Goal: Information Seeking & Learning: Learn about a topic

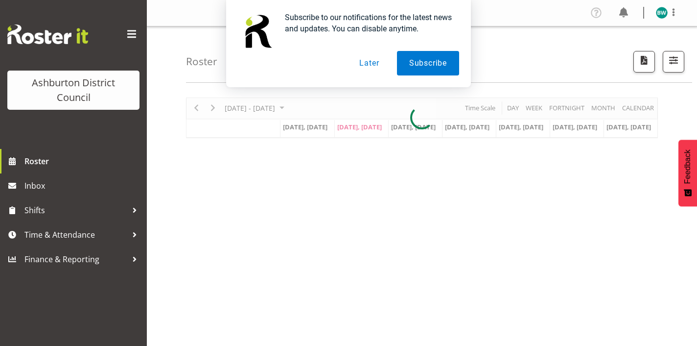
click at [364, 63] on button "Later" at bounding box center [369, 63] width 44 height 24
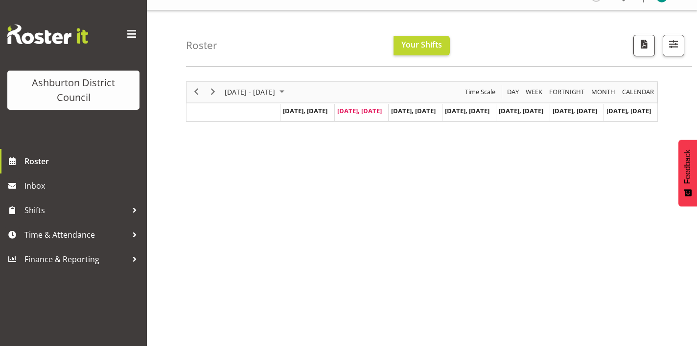
scroll to position [19, 0]
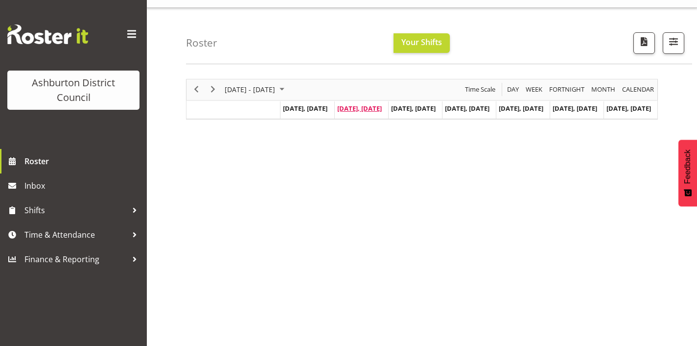
click at [364, 105] on span "[DATE], [DATE]" at bounding box center [359, 108] width 45 height 9
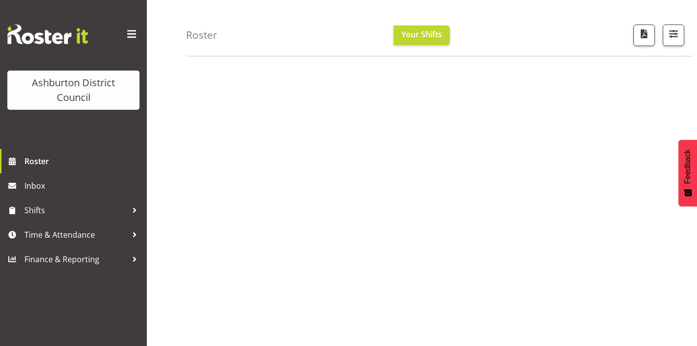
scroll to position [0, 0]
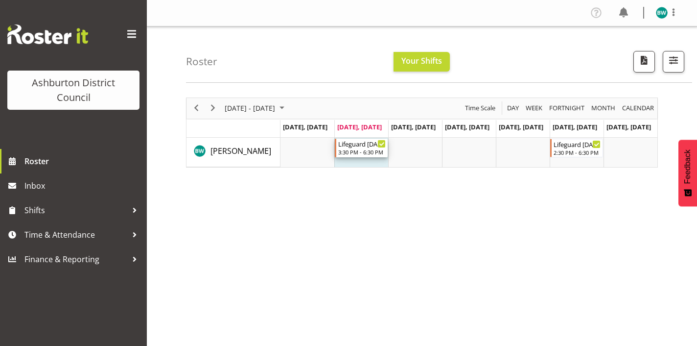
click at [370, 145] on div "Lifeguard [DATE]" at bounding box center [361, 144] width 47 height 10
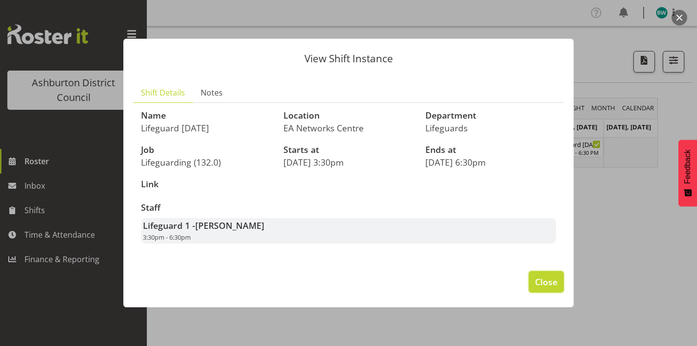
click at [551, 284] on span "Close" at bounding box center [546, 281] width 23 height 13
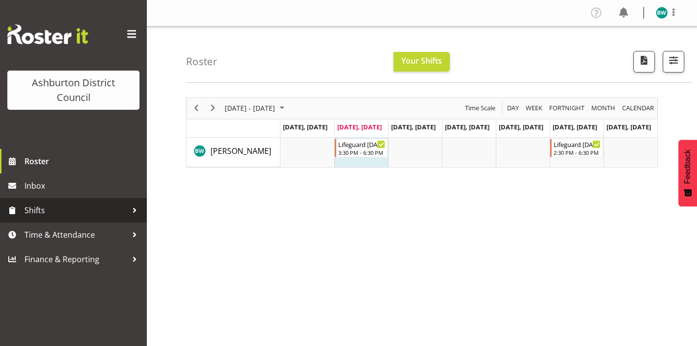
click at [133, 207] on div at bounding box center [134, 210] width 15 height 15
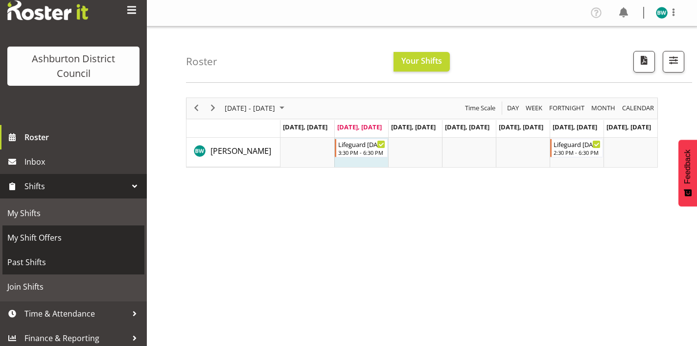
scroll to position [28, 0]
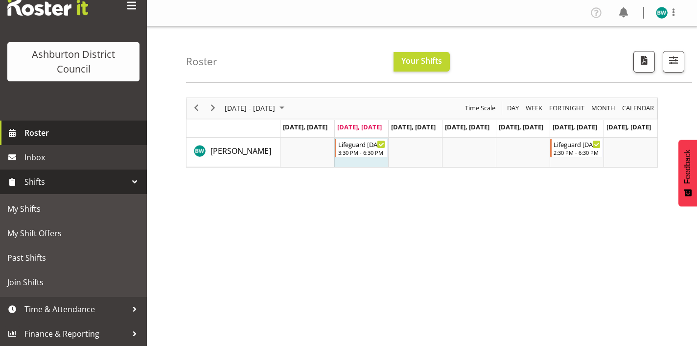
click at [104, 133] on span "Roster" at bounding box center [82, 132] width 117 height 15
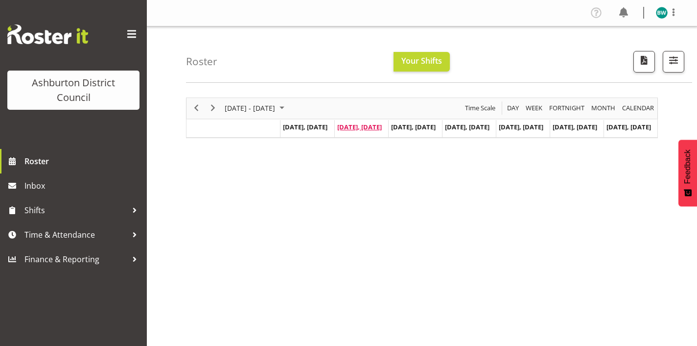
click at [362, 123] on span "[DATE], [DATE]" at bounding box center [359, 126] width 45 height 9
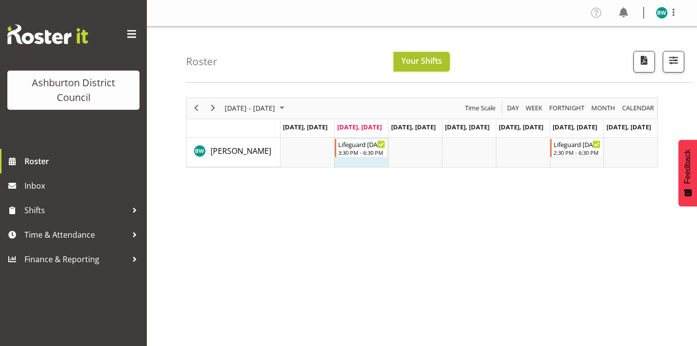
click at [445, 58] on button "Your Shifts" at bounding box center [422, 62] width 56 height 20
click at [670, 58] on span "button" at bounding box center [673, 60] width 13 height 13
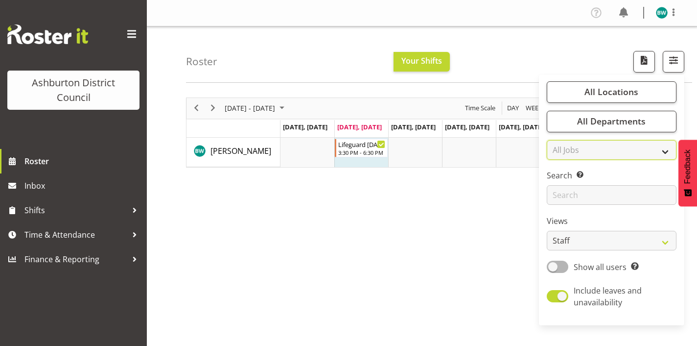
click at [565, 152] on select "All Jobs All Jobs Casual HDA - CSR HDA - EA Lifeguarding LTS- Alt Duties Ordina…" at bounding box center [612, 150] width 130 height 20
click at [557, 266] on span at bounding box center [558, 266] width 22 height 12
click at [553, 266] on input "Show all users Show only rostered employees" at bounding box center [550, 266] width 6 height 6
checkbox input "true"
click at [519, 231] on div "August 18 - 24, 2025 Today Day Week Fortnight Month calendar Month Agenda Time …" at bounding box center [441, 286] width 511 height 392
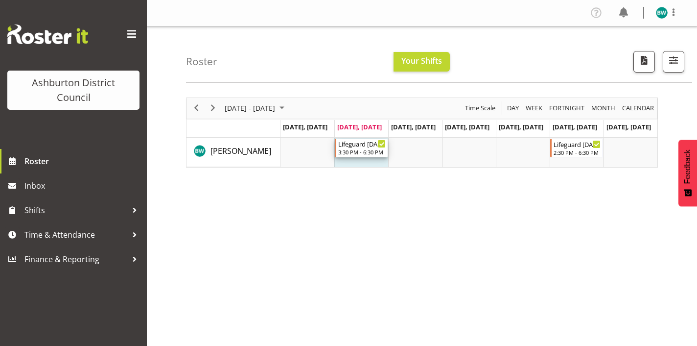
click at [343, 147] on div "Lifeguard [DATE]" at bounding box center [361, 144] width 47 height 10
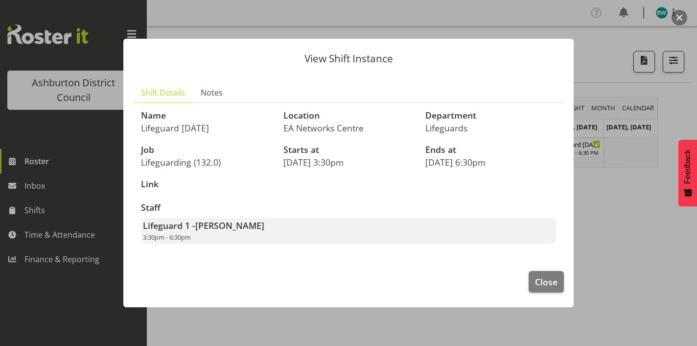
click at [576, 37] on div "View Shift Instance Shift Details Notes Name Lifeguard [DATE] Location EA Netwo…" at bounding box center [349, 173] width 470 height 318
click at [620, 57] on div at bounding box center [348, 173] width 697 height 346
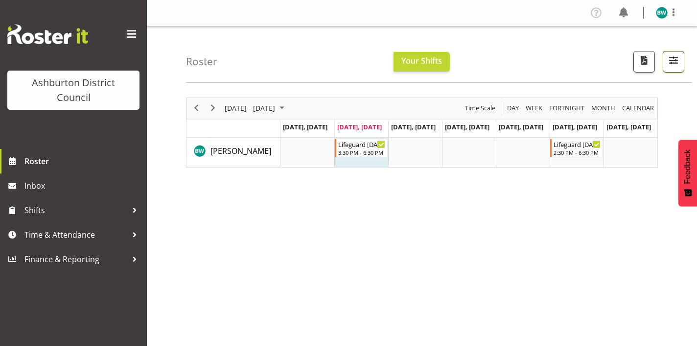
click at [671, 69] on button "button" at bounding box center [674, 62] width 22 height 22
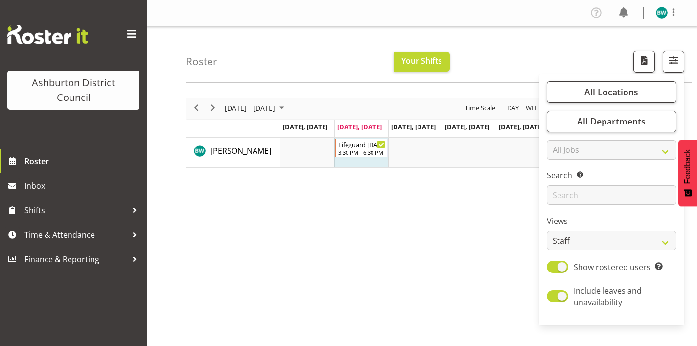
click at [488, 280] on div "August 18 - 24, 2025 Today Day Week Fortnight Month calendar Month Agenda Time …" at bounding box center [441, 286] width 511 height 392
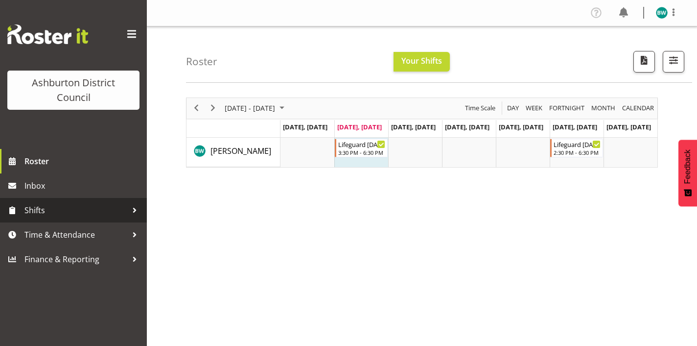
click at [134, 206] on div at bounding box center [134, 210] width 15 height 15
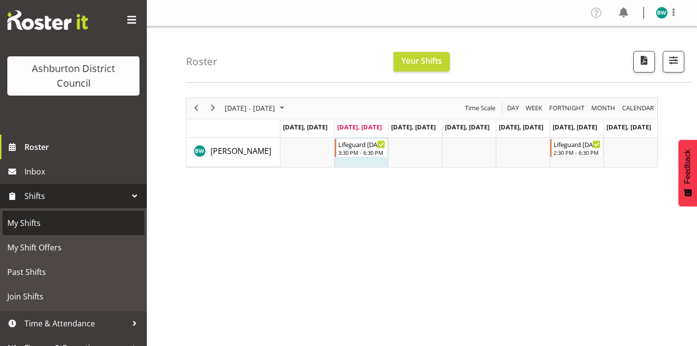
scroll to position [28, 0]
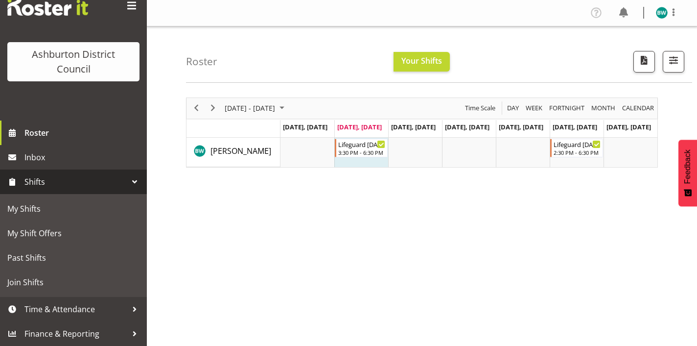
click at [76, 185] on span "Shifts" at bounding box center [75, 181] width 103 height 15
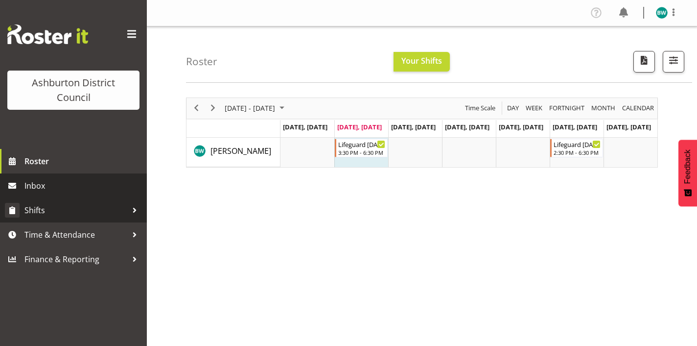
scroll to position [0, 0]
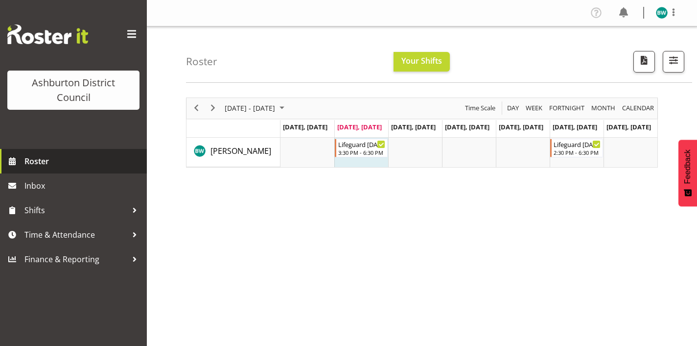
click at [87, 169] on link "Roster" at bounding box center [73, 161] width 147 height 24
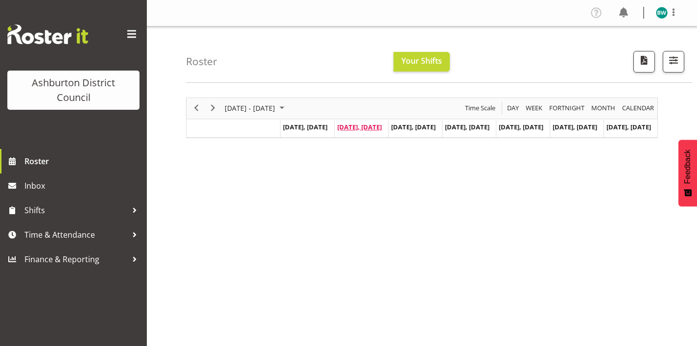
click at [363, 129] on span "[DATE], [DATE]" at bounding box center [359, 126] width 45 height 9
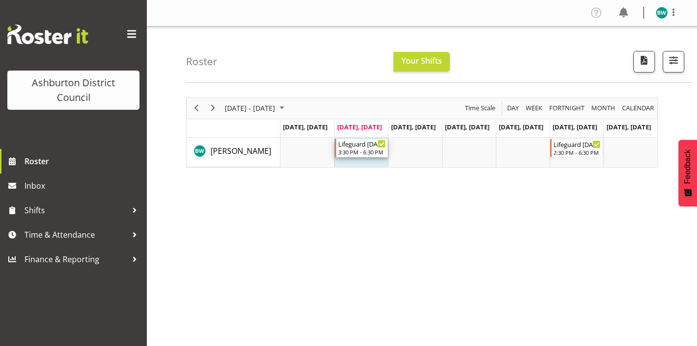
click at [370, 154] on div "3:30 PM - 6:30 PM" at bounding box center [361, 152] width 47 height 8
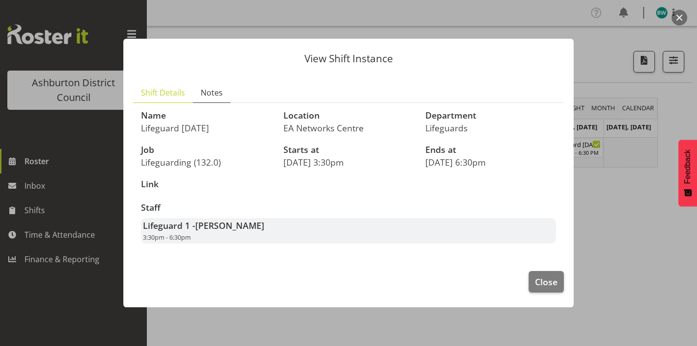
click at [209, 97] on span "Notes" at bounding box center [212, 93] width 22 height 12
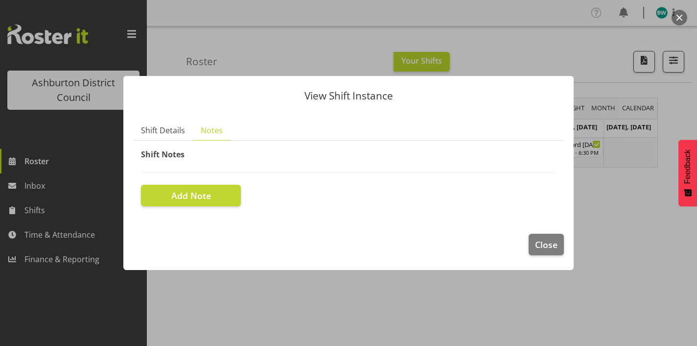
click at [173, 156] on span "Shift Notes" at bounding box center [163, 154] width 44 height 11
click at [175, 134] on span "Shift Details" at bounding box center [163, 130] width 44 height 12
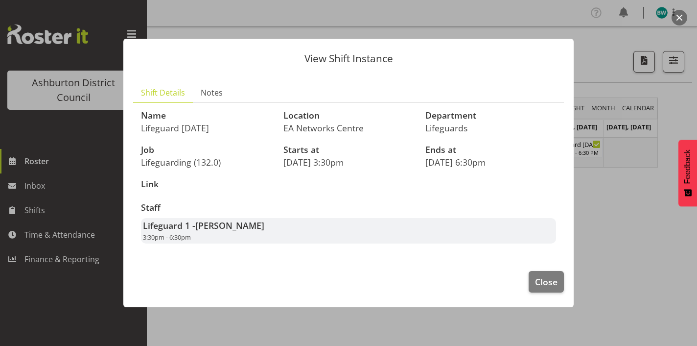
click at [635, 109] on div at bounding box center [348, 173] width 697 height 346
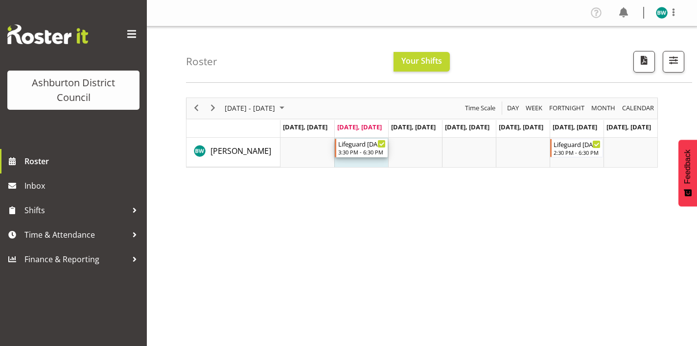
click at [354, 141] on div "Lifeguard [DATE]" at bounding box center [361, 144] width 47 height 10
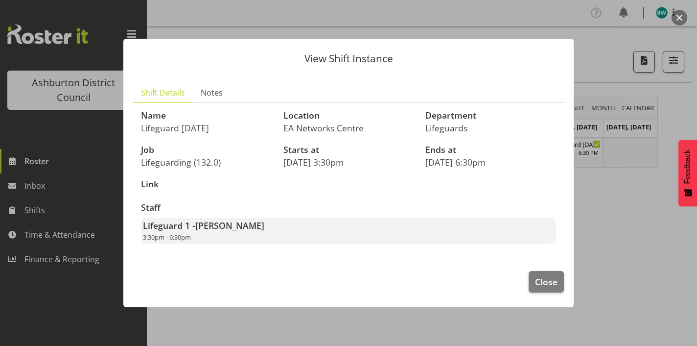
click at [680, 78] on div at bounding box center [348, 173] width 697 height 346
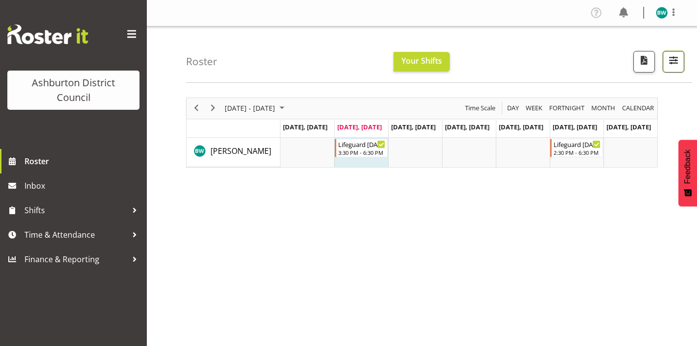
click at [678, 62] on span "button" at bounding box center [673, 60] width 13 height 13
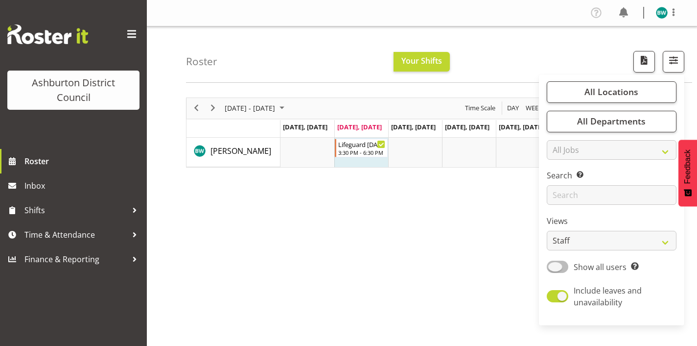
click at [566, 261] on span at bounding box center [558, 266] width 22 height 12
click at [553, 263] on input "Show all users Show only rostered employees" at bounding box center [550, 266] width 6 height 6
checkbox input "true"
click at [619, 249] on select "Staff Role Shift - Horizontal Shift - Vertical Staff - Location" at bounding box center [612, 241] width 130 height 20
click at [129, 31] on span at bounding box center [132, 34] width 16 height 16
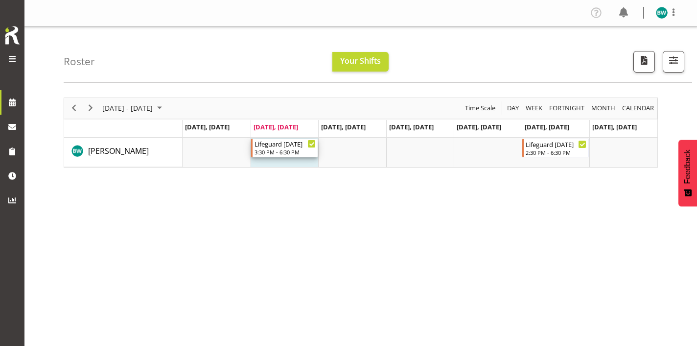
click at [274, 156] on div "3:30 PM - 6:30 PM" at bounding box center [286, 152] width 62 height 8
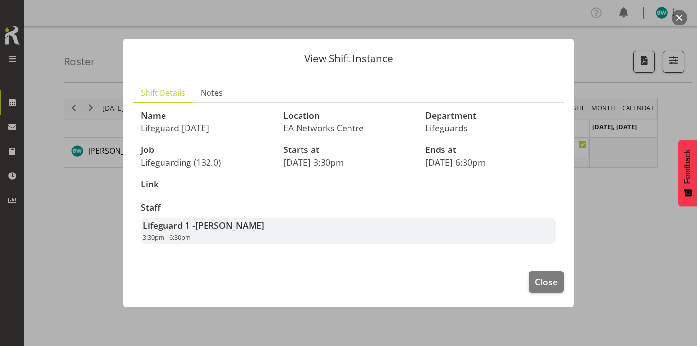
click at [670, 61] on div at bounding box center [348, 173] width 697 height 346
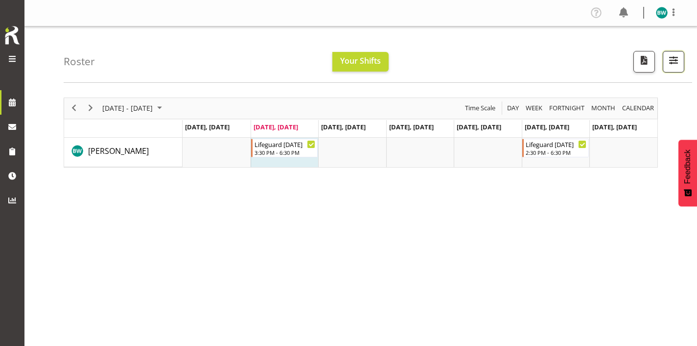
click at [665, 66] on button "button" at bounding box center [674, 62] width 22 height 22
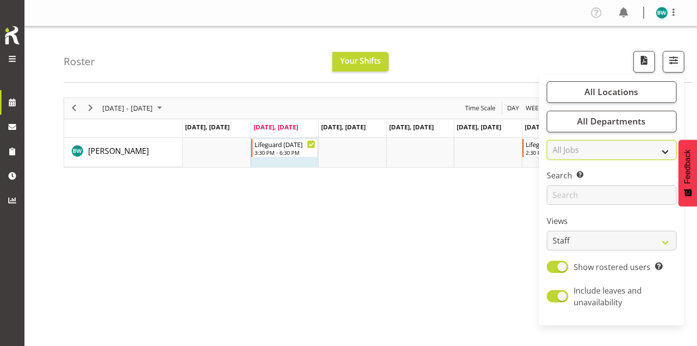
click at [599, 147] on select "All Jobs All Jobs Casual HDA - CSR HDA - EA Lifeguarding LTS- Alt Duties Ordina…" at bounding box center [612, 150] width 130 height 20
select select "null"
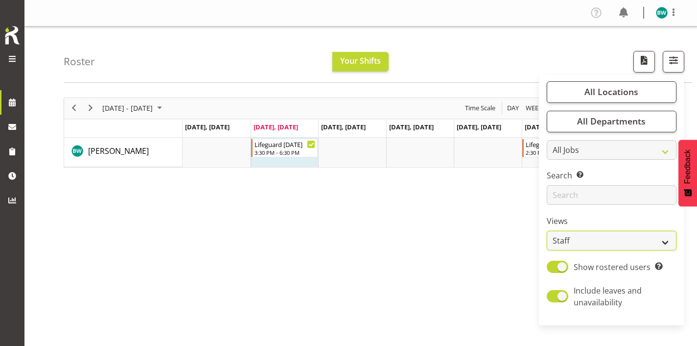
click at [574, 246] on select "Staff Role Shift - Horizontal Shift - Vertical Staff - Location" at bounding box center [612, 241] width 130 height 20
select select "role"
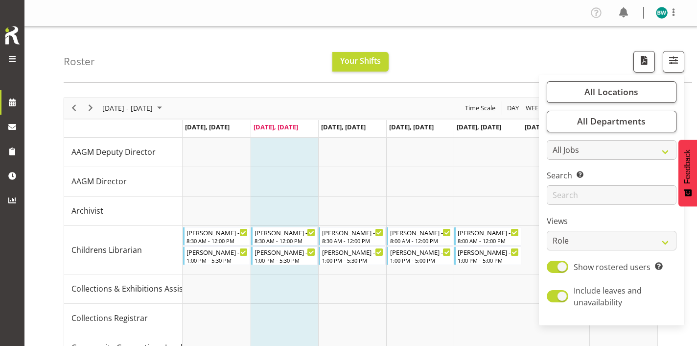
click at [501, 57] on div "Roster Your Shifts All Locations [GEOGRAPHIC_DATA] [GEOGRAPHIC_DATA] Library Se…" at bounding box center [378, 54] width 629 height 56
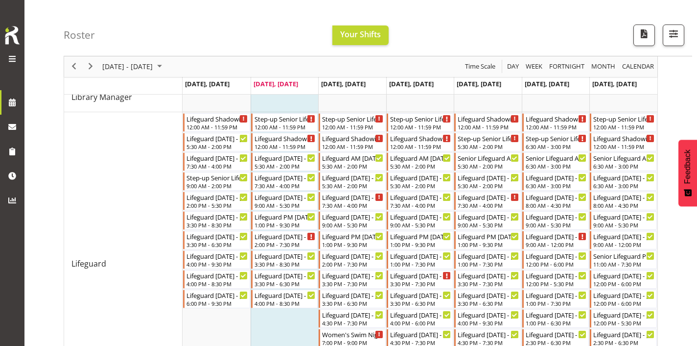
scroll to position [938, 0]
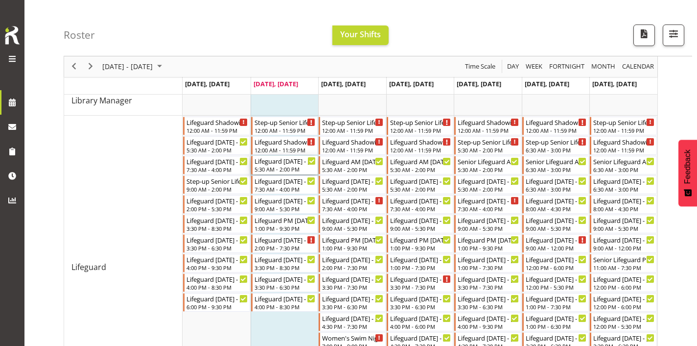
click at [300, 169] on div "5:30 AM - 2:00 PM" at bounding box center [286, 169] width 62 height 8
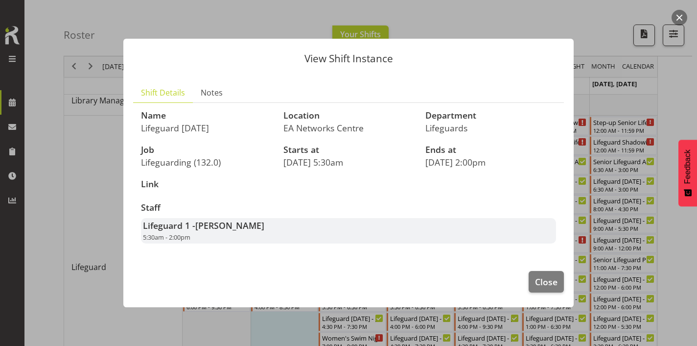
click at [591, 19] on div at bounding box center [348, 173] width 697 height 346
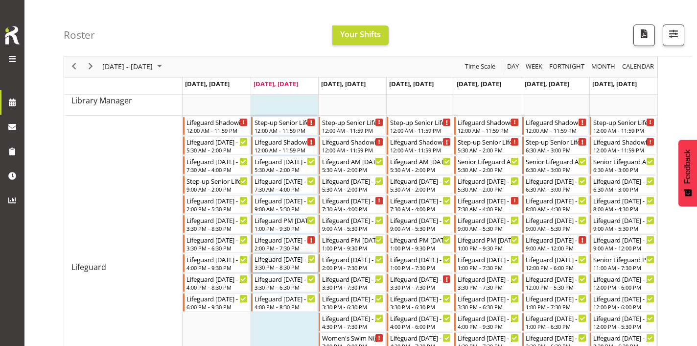
click at [292, 264] on div "3:30 PM - 8:30 PM" at bounding box center [286, 267] width 62 height 8
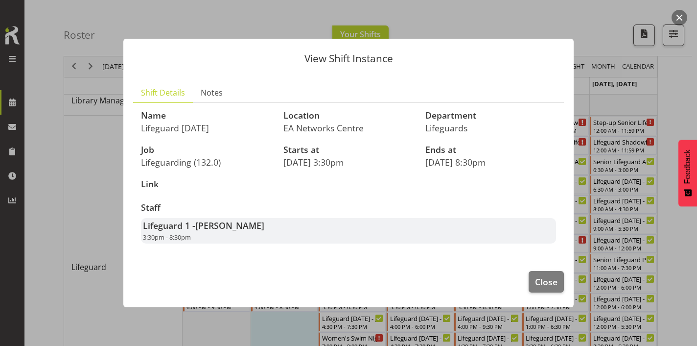
click at [587, 12] on div at bounding box center [348, 173] width 697 height 346
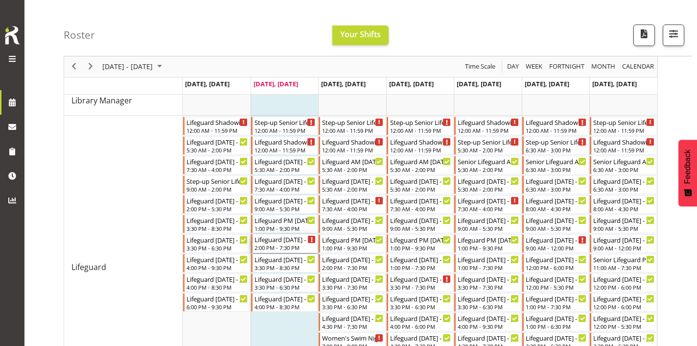
click at [299, 249] on div "2:00 PM - 7:30 PM" at bounding box center [286, 247] width 62 height 8
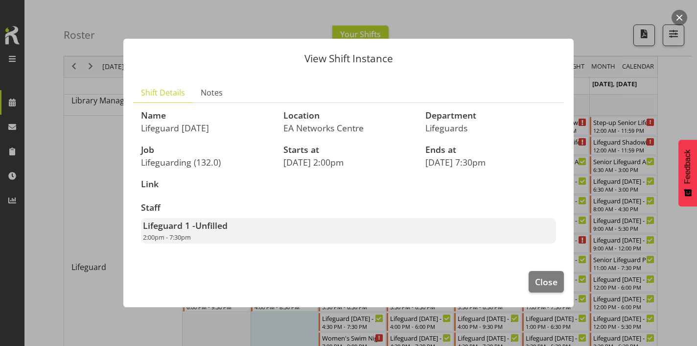
click at [583, 35] on div "View Shift Instance Shift Details Notes Name Lifeguard [DATE] Location EA Netwo…" at bounding box center [349, 173] width 470 height 318
click at [545, 273] on button "Close" at bounding box center [546, 282] width 35 height 22
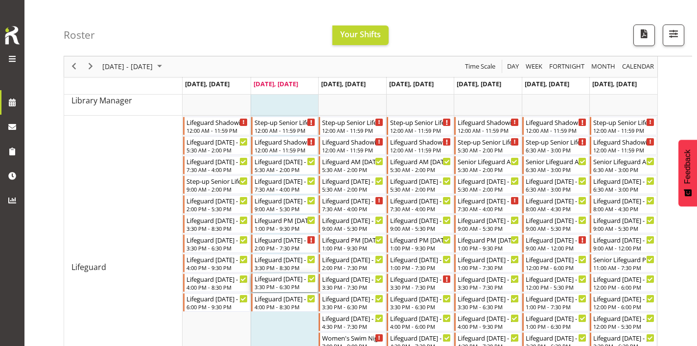
click at [278, 283] on div "Lifeguard [DATE] - [PERSON_NAME] 3:30 PM - 6:30 PM" at bounding box center [286, 282] width 62 height 19
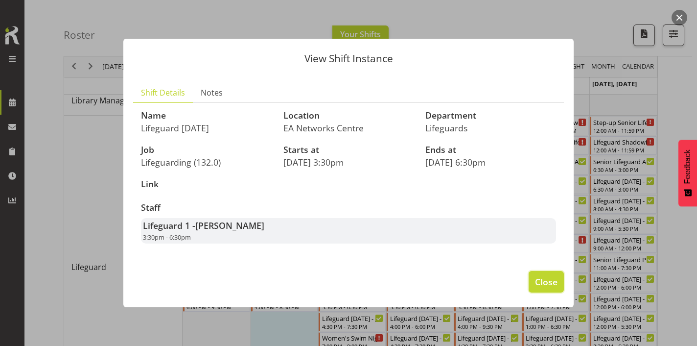
click at [537, 273] on button "Close" at bounding box center [546, 282] width 35 height 22
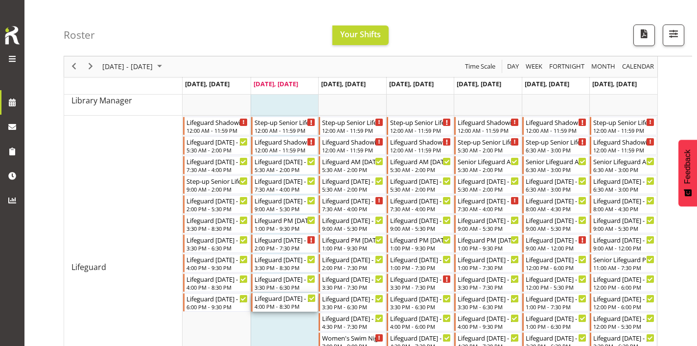
click at [296, 302] on div "Lifeguard [DATE] - [PERSON_NAME]" at bounding box center [286, 298] width 62 height 10
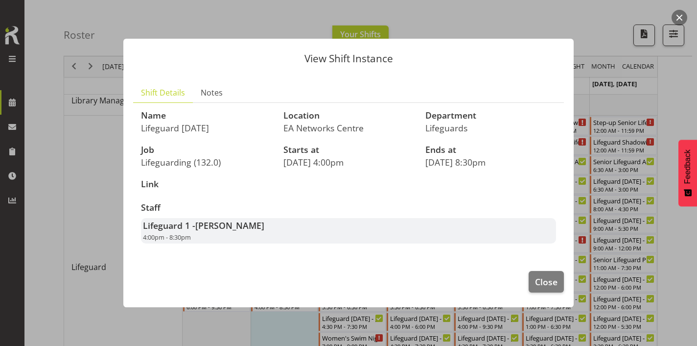
click at [574, 38] on div "View Shift Instance Shift Details Notes Name Lifeguard [DATE] Location EA Netwo…" at bounding box center [349, 173] width 470 height 318
click at [592, 33] on div at bounding box center [348, 173] width 697 height 346
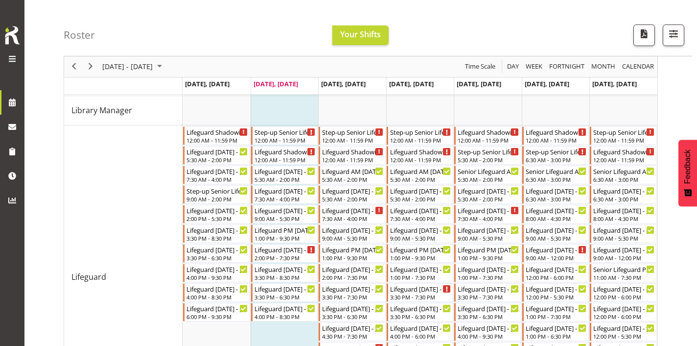
scroll to position [927, 0]
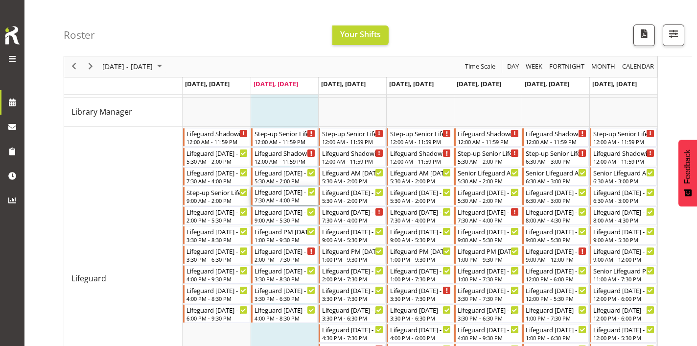
click at [290, 199] on div "7:30 AM - 4:00 PM" at bounding box center [286, 200] width 62 height 8
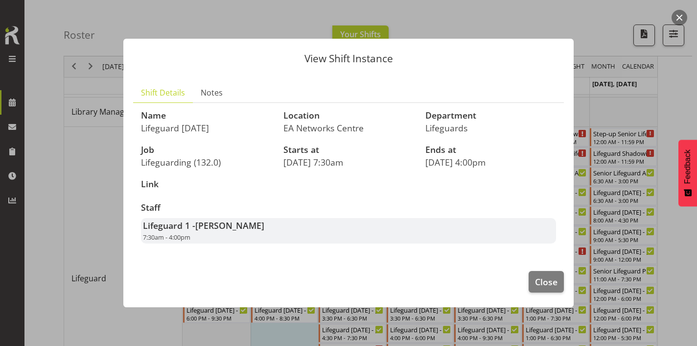
click at [585, 39] on div at bounding box center [348, 173] width 697 height 346
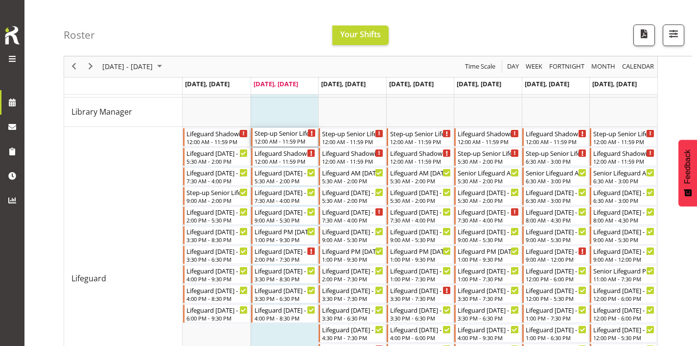
click at [295, 141] on div "12:00 AM - 11:59 PM" at bounding box center [286, 141] width 62 height 8
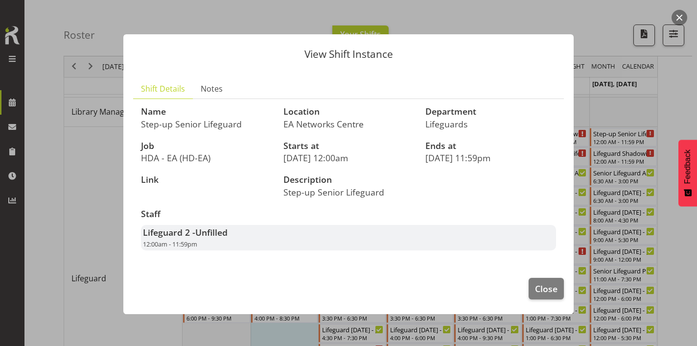
click at [570, 7] on div at bounding box center [348, 173] width 697 height 346
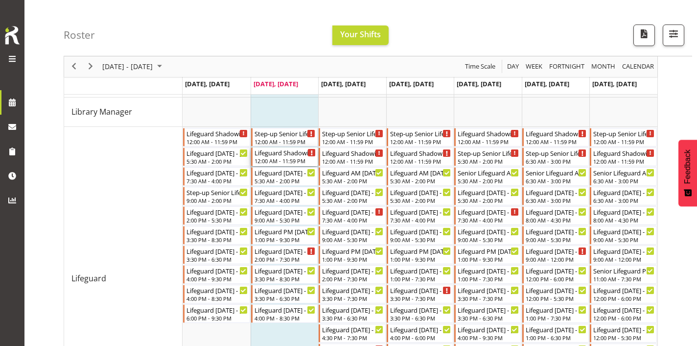
click at [281, 162] on div "12:00 AM - 11:59 PM" at bounding box center [286, 161] width 62 height 8
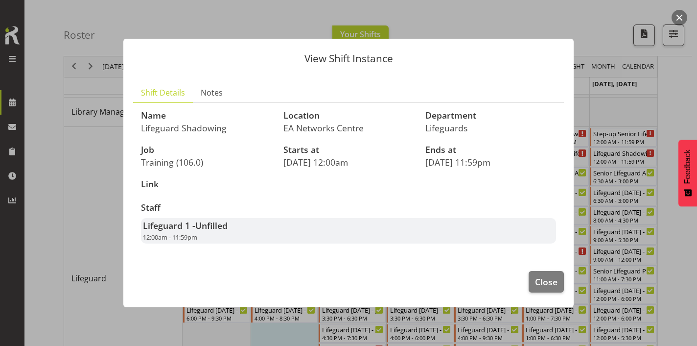
click at [579, 32] on div "View Shift Instance Shift Details Notes Name Lifeguard Shadowing Location EA Ne…" at bounding box center [349, 173] width 470 height 318
click at [604, 53] on div at bounding box center [348, 173] width 697 height 346
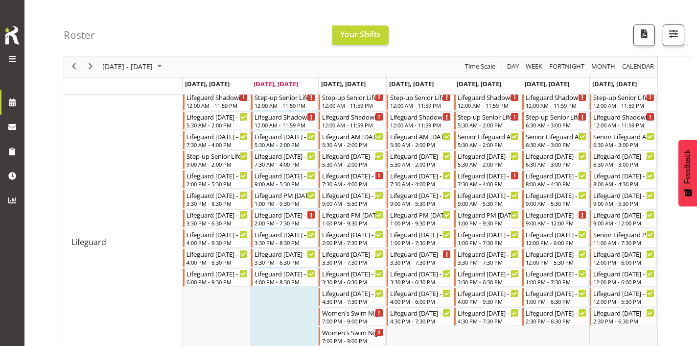
scroll to position [972, 0]
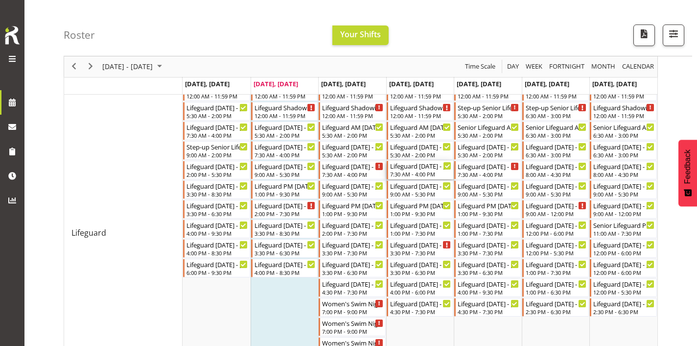
click at [423, 174] on div "7:30 AM - 4:00 PM" at bounding box center [421, 174] width 62 height 8
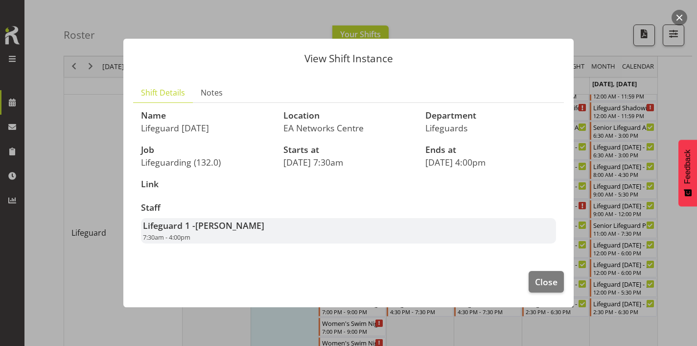
click at [573, 43] on header "View Shift Instance" at bounding box center [348, 56] width 450 height 35
click at [593, 35] on div at bounding box center [348, 173] width 697 height 346
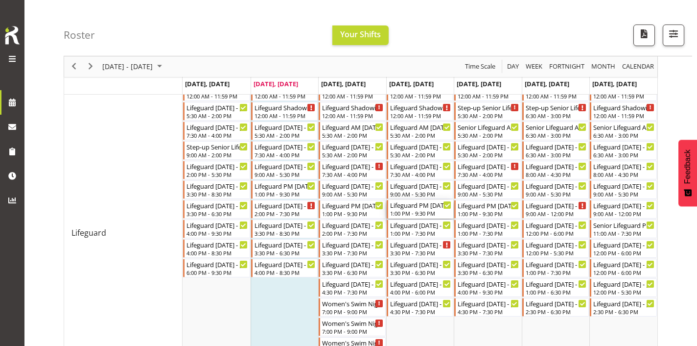
click at [418, 215] on div "1:00 PM - 9:30 PM" at bounding box center [421, 213] width 62 height 8
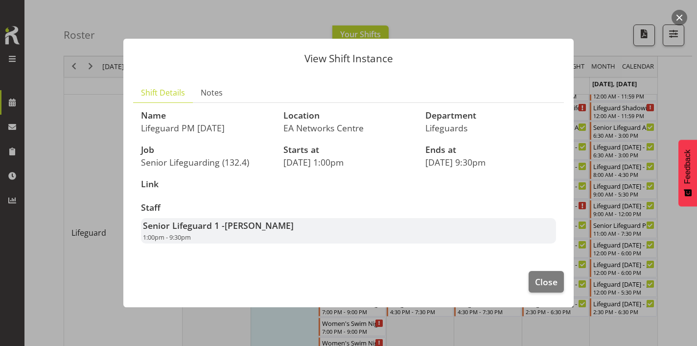
click at [591, 31] on div at bounding box center [348, 173] width 697 height 346
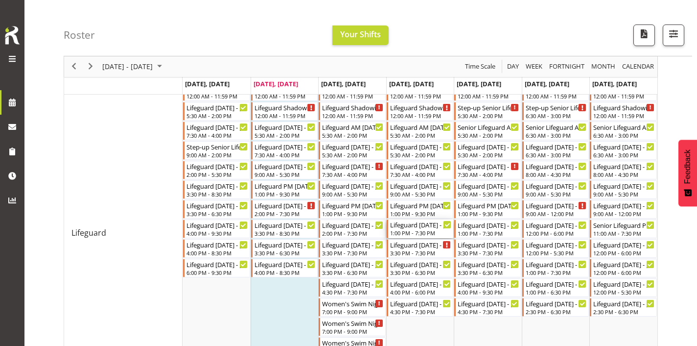
click at [431, 231] on div "1:00 PM - 7:30 PM" at bounding box center [421, 233] width 62 height 8
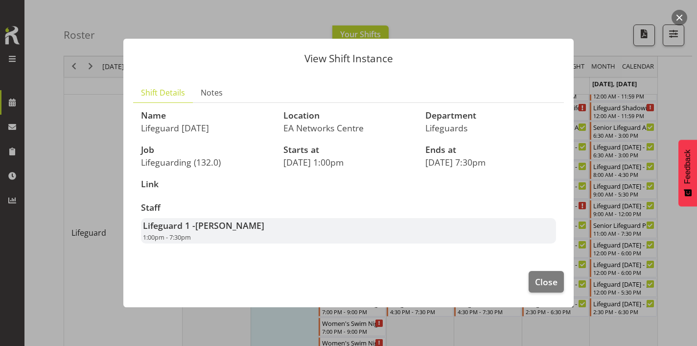
click at [582, 83] on div "View Shift Instance Shift Details Notes Name Lifeguard [DATE] Location EA Netwo…" at bounding box center [349, 173] width 470 height 318
click at [540, 278] on span "Close" at bounding box center [546, 281] width 23 height 13
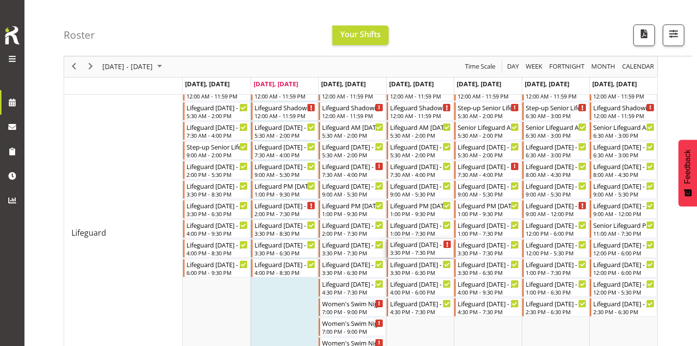
click at [435, 252] on div "3:30 PM - 7:30 PM" at bounding box center [421, 252] width 62 height 8
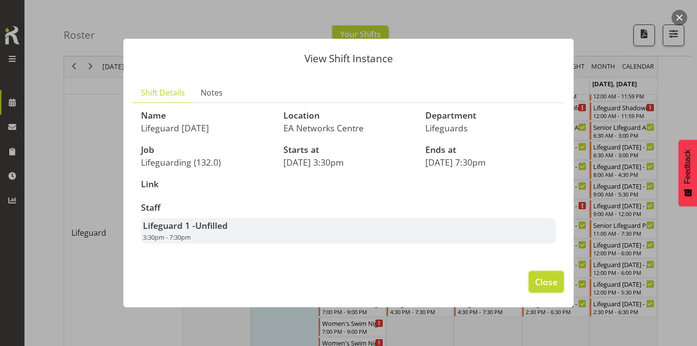
click at [552, 282] on span "Close" at bounding box center [546, 281] width 23 height 13
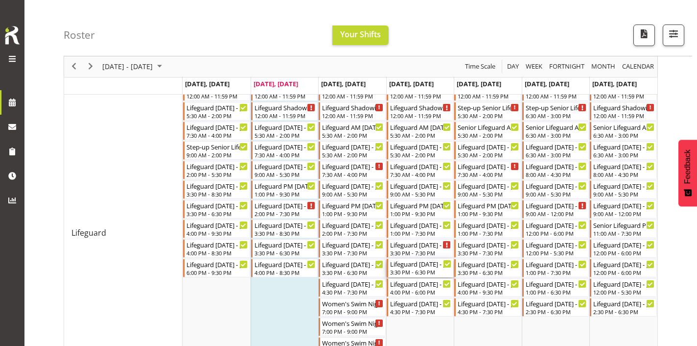
click at [420, 272] on div "3:30 PM - 6:30 PM" at bounding box center [421, 272] width 62 height 8
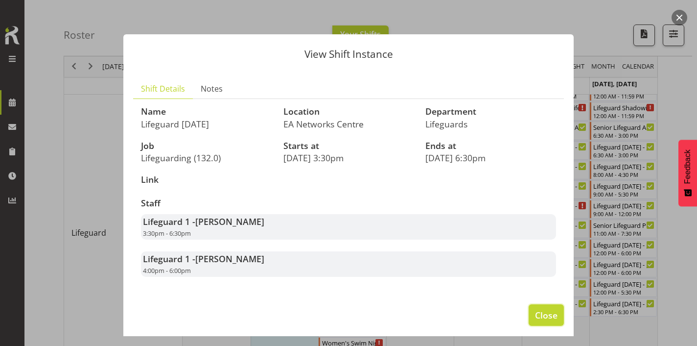
click at [547, 322] on button "Close" at bounding box center [546, 315] width 35 height 22
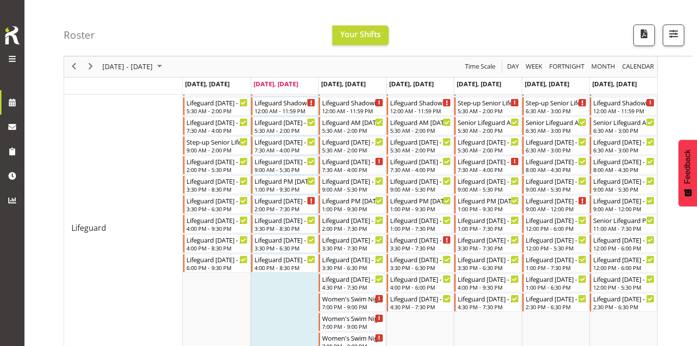
scroll to position [983, 0]
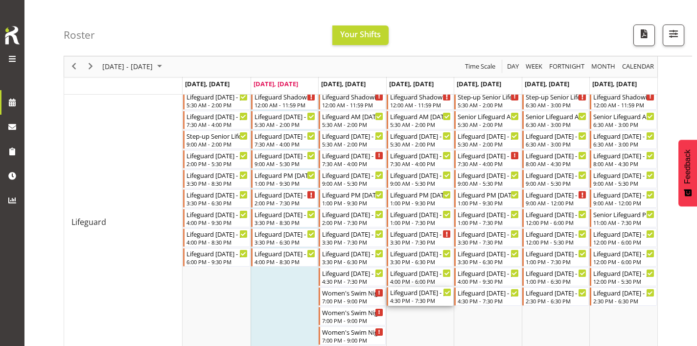
click at [430, 301] on div "4:30 PM - 7:30 PM" at bounding box center [421, 300] width 62 height 8
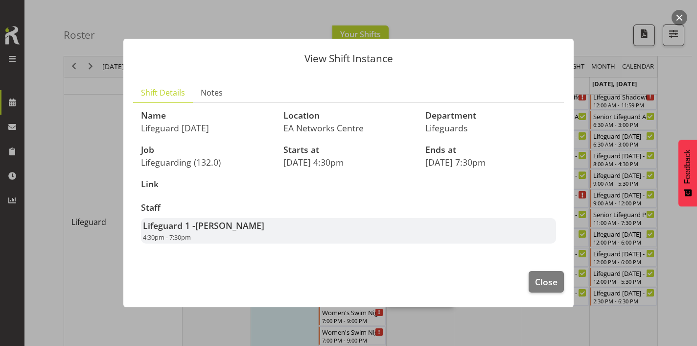
click at [598, 116] on div at bounding box center [348, 173] width 697 height 346
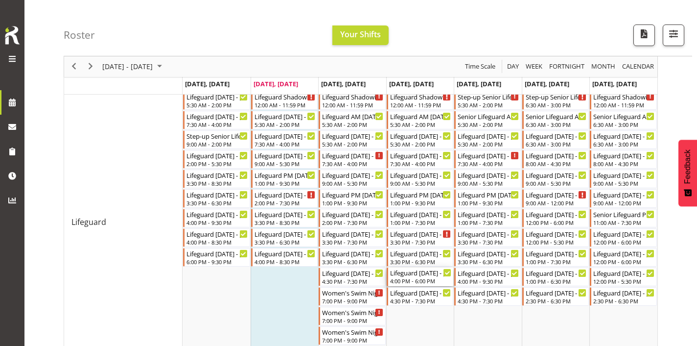
click at [431, 274] on div "Lifeguard [DATE] - [PERSON_NAME]" at bounding box center [421, 272] width 62 height 10
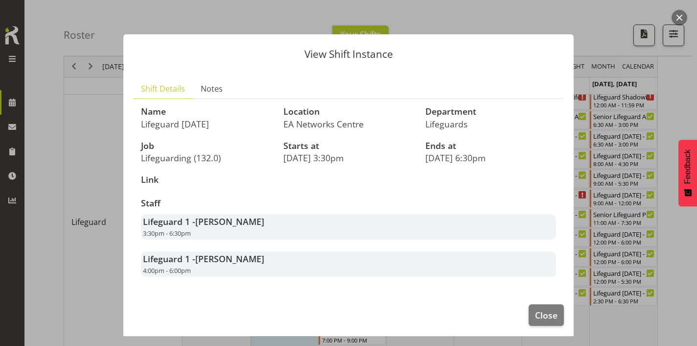
click at [591, 159] on div at bounding box center [348, 173] width 697 height 346
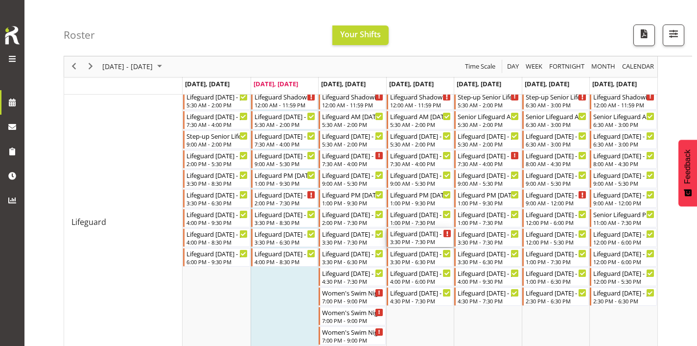
click at [428, 240] on div "3:30 PM - 7:30 PM" at bounding box center [421, 241] width 62 height 8
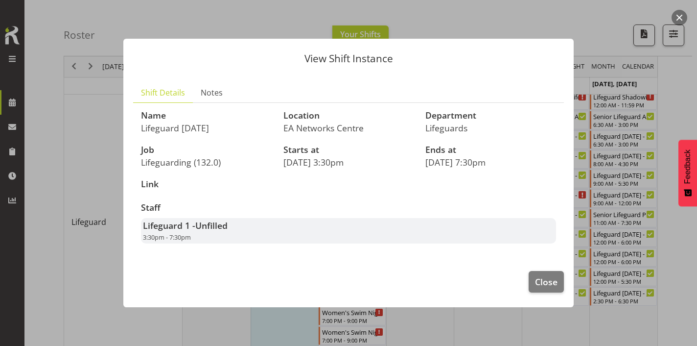
click at [593, 156] on div at bounding box center [348, 173] width 697 height 346
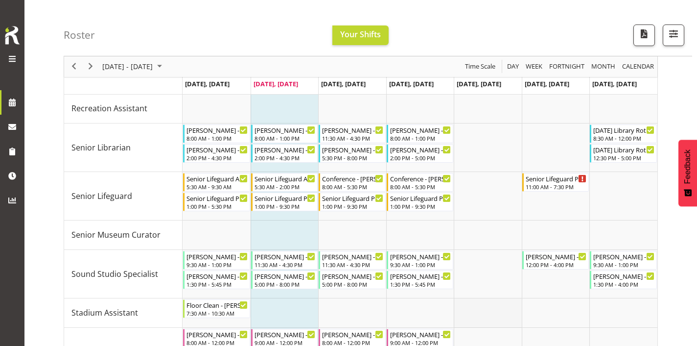
scroll to position [1378, 0]
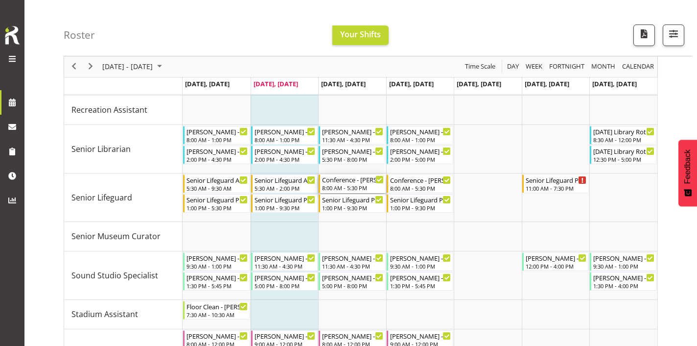
click at [364, 190] on div "8:00 AM - 5:30 PM" at bounding box center [353, 188] width 62 height 8
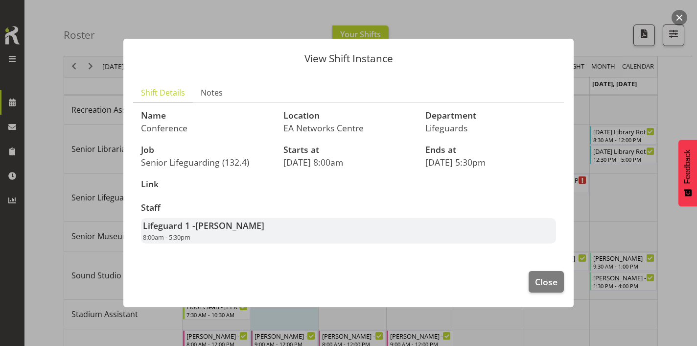
click at [607, 106] on div at bounding box center [348, 173] width 697 height 346
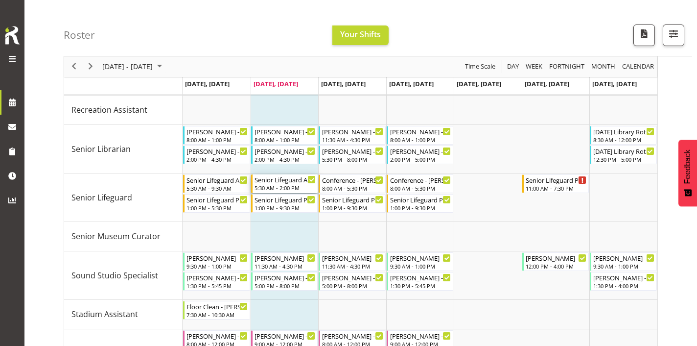
click at [295, 187] on div "5:30 AM - 2:00 PM" at bounding box center [286, 188] width 62 height 8
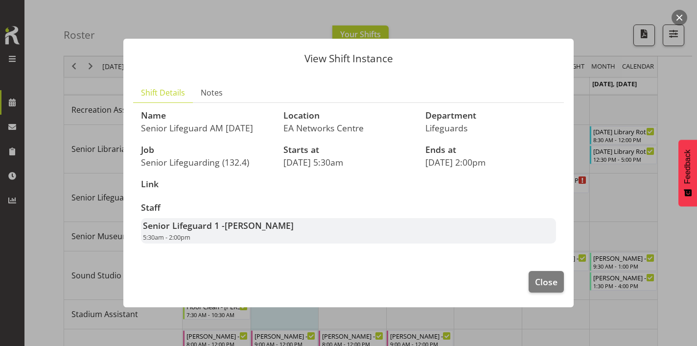
click at [615, 32] on div at bounding box center [348, 173] width 697 height 346
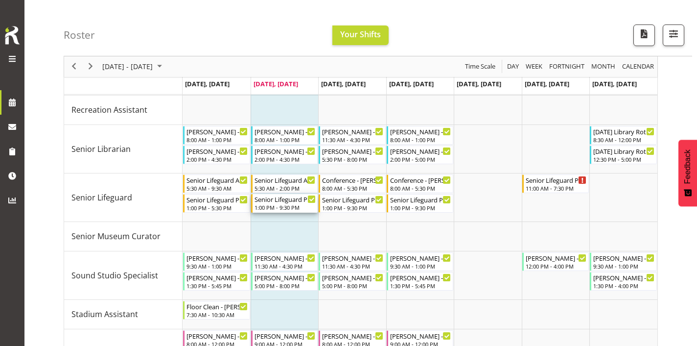
click at [282, 203] on div "Senior Lifeguard PM [DATE] - [PERSON_NAME]" at bounding box center [286, 199] width 62 height 10
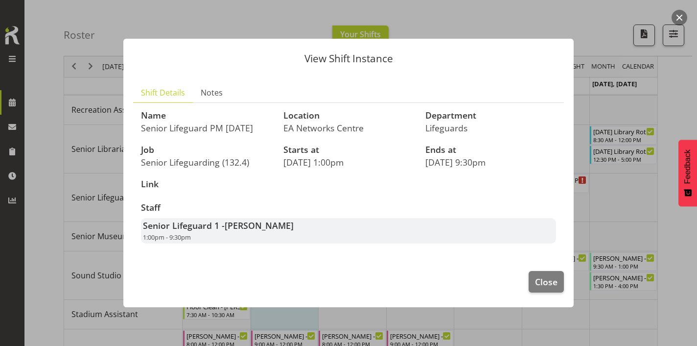
click at [599, 63] on div at bounding box center [348, 173] width 697 height 346
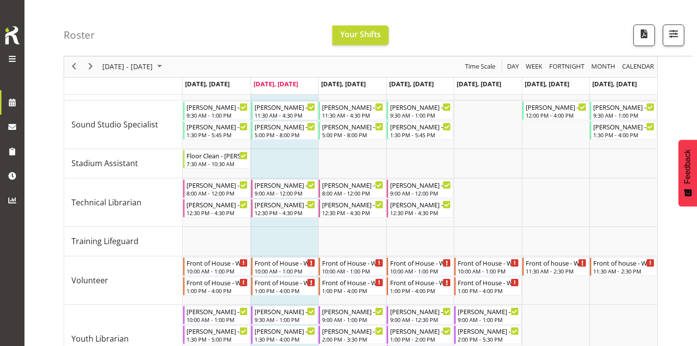
scroll to position [1564, 0]
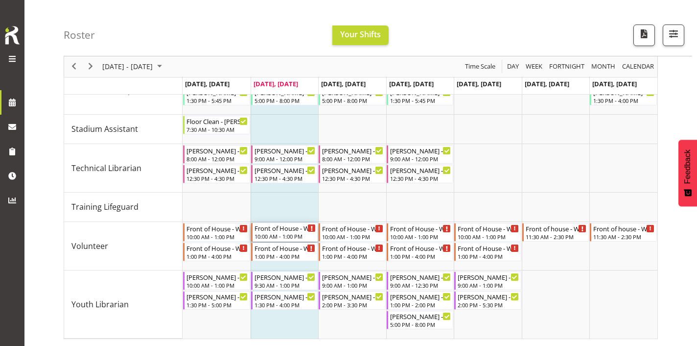
click at [298, 232] on div "Front of House - Weekday - Nattarinee [PERSON_NAME] 10:00 AM - 1:00 PM" at bounding box center [286, 232] width 62 height 19
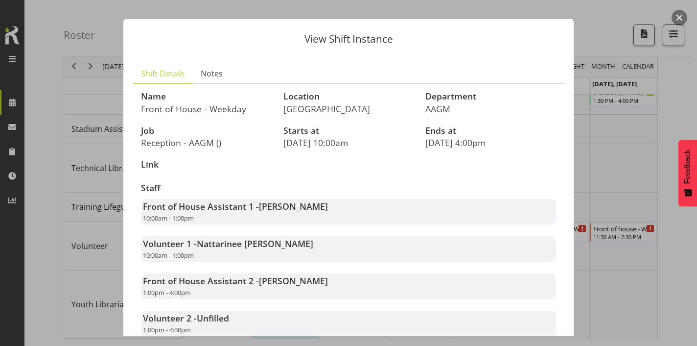
scroll to position [28, 0]
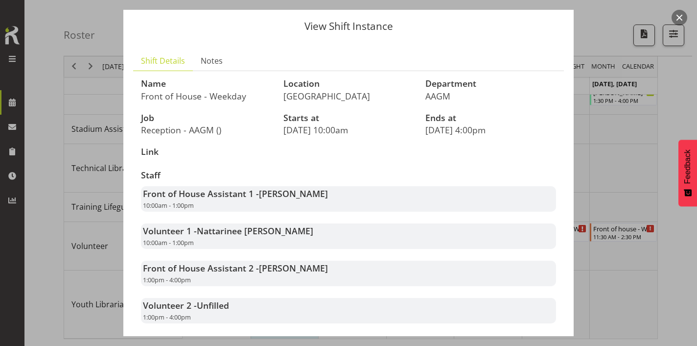
click at [615, 109] on div at bounding box center [348, 173] width 697 height 346
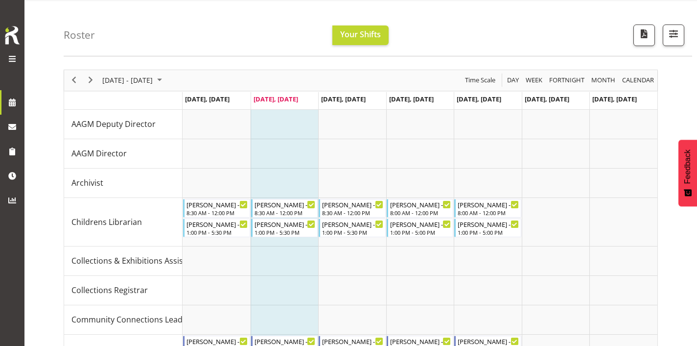
scroll to position [0, 0]
